Goal: Complete application form: Complete application form

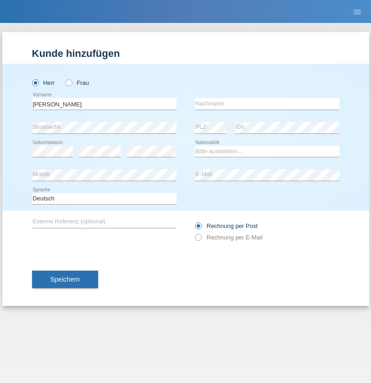
type input "[PERSON_NAME]"
click at [267, 104] on input "text" at bounding box center [267, 103] width 144 height 11
type input "Freund"
select select "CH"
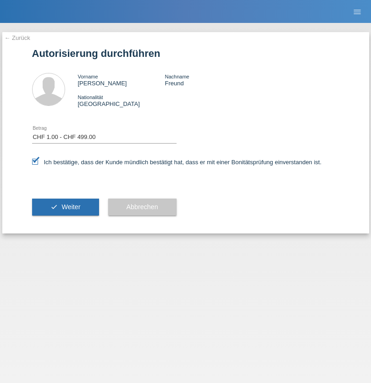
select select "1"
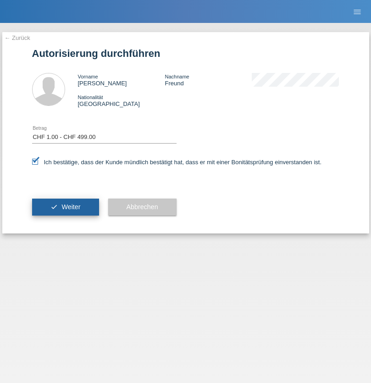
click at [65, 207] on span "Weiter" at bounding box center [70, 206] width 19 height 7
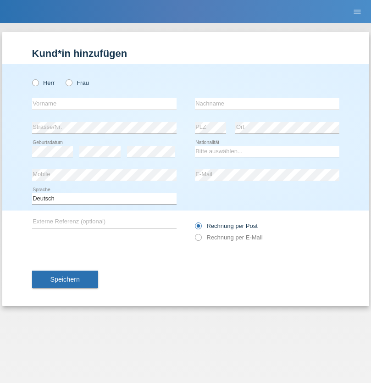
radio input "true"
click at [104, 104] on input "text" at bounding box center [104, 103] width 144 height 11
type input "[PERSON_NAME]"
click at [267, 104] on input "text" at bounding box center [267, 103] width 144 height 11
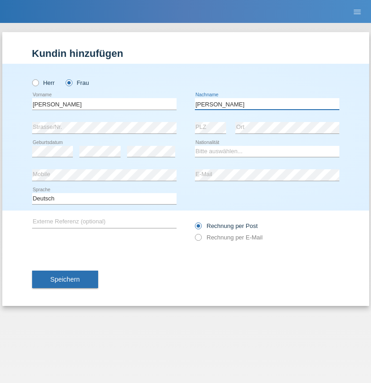
type input "Wenck"
select select "CH"
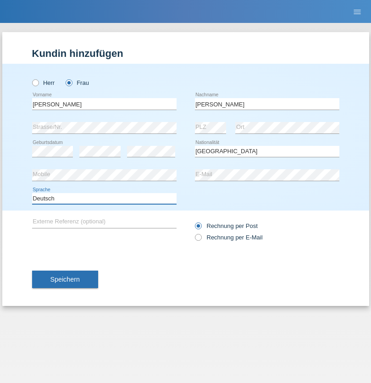
select select "en"
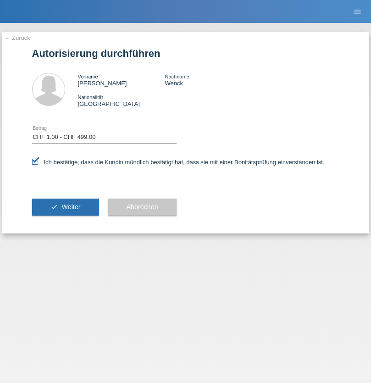
select select "1"
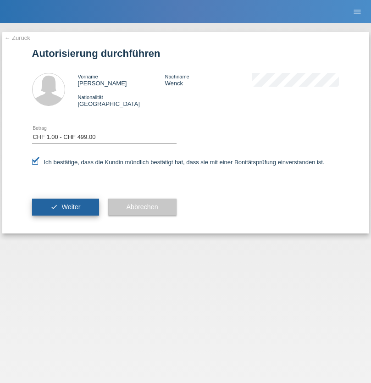
click at [65, 207] on span "Weiter" at bounding box center [70, 206] width 19 height 7
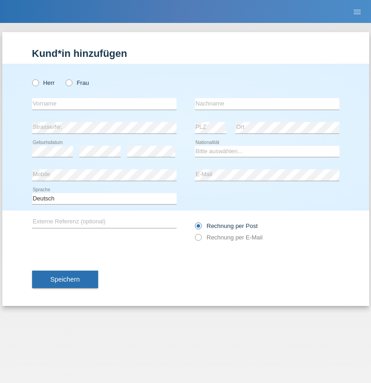
radio input "true"
click at [104, 104] on input "text" at bounding box center [104, 103] width 144 height 11
type input "Jonathan"
click at [267, 104] on input "text" at bounding box center [267, 103] width 144 height 11
type input "Bezzola"
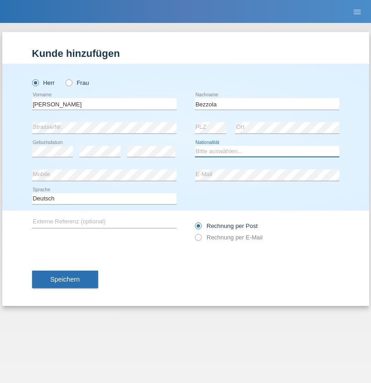
select select "CH"
